Goal: Check status: Check status

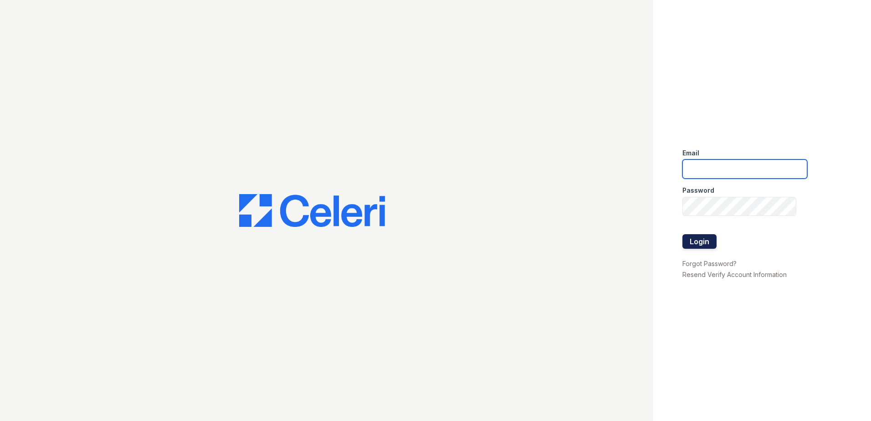
type input "[EMAIL_ADDRESS][DOMAIN_NAME]"
click at [698, 239] on button "Login" at bounding box center [699, 241] width 34 height 15
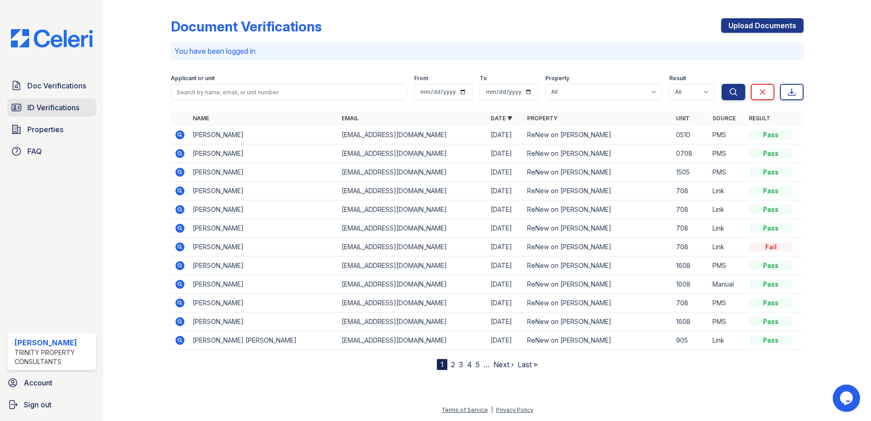
click at [56, 106] on span "ID Verifications" at bounding box center [53, 107] width 52 height 11
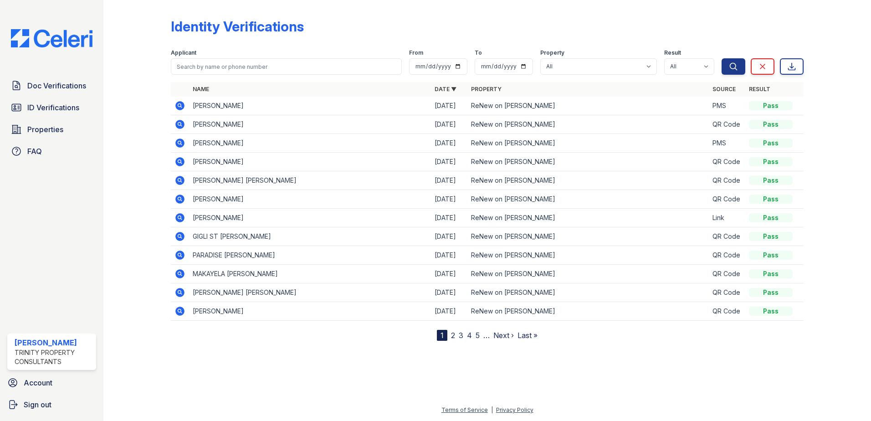
click at [181, 105] on icon at bounding box center [179, 105] width 11 height 11
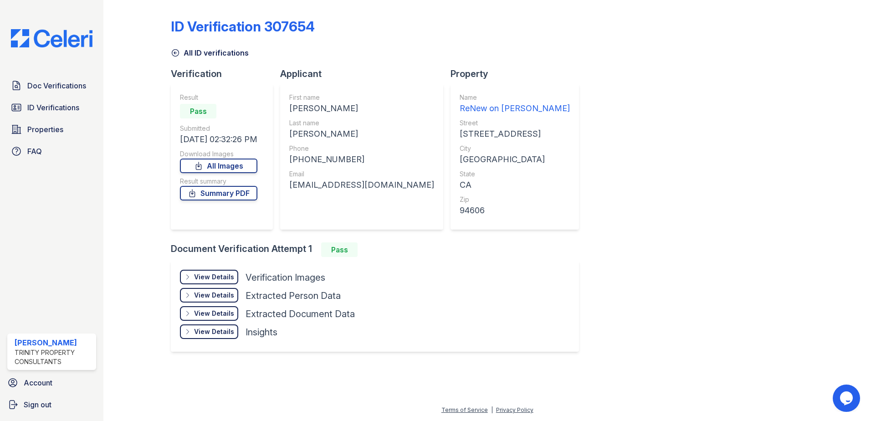
click at [206, 275] on div "View Details" at bounding box center [214, 276] width 40 height 9
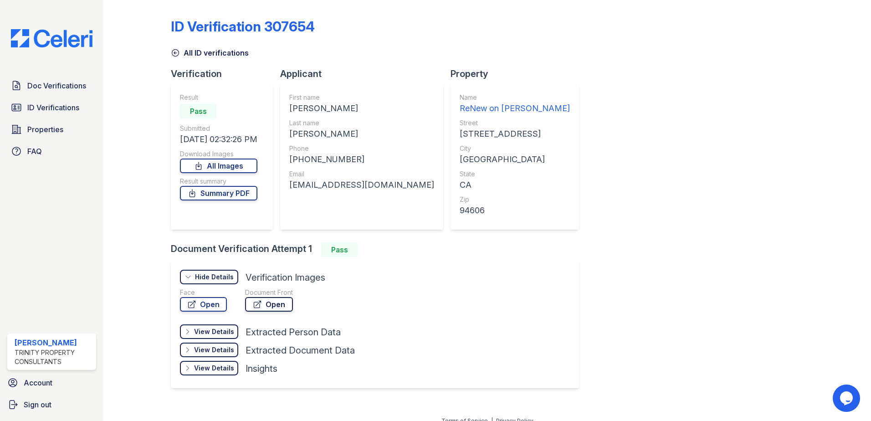
click at [280, 298] on link "Open" at bounding box center [269, 304] width 48 height 15
